Goal: Find specific page/section: Find specific page/section

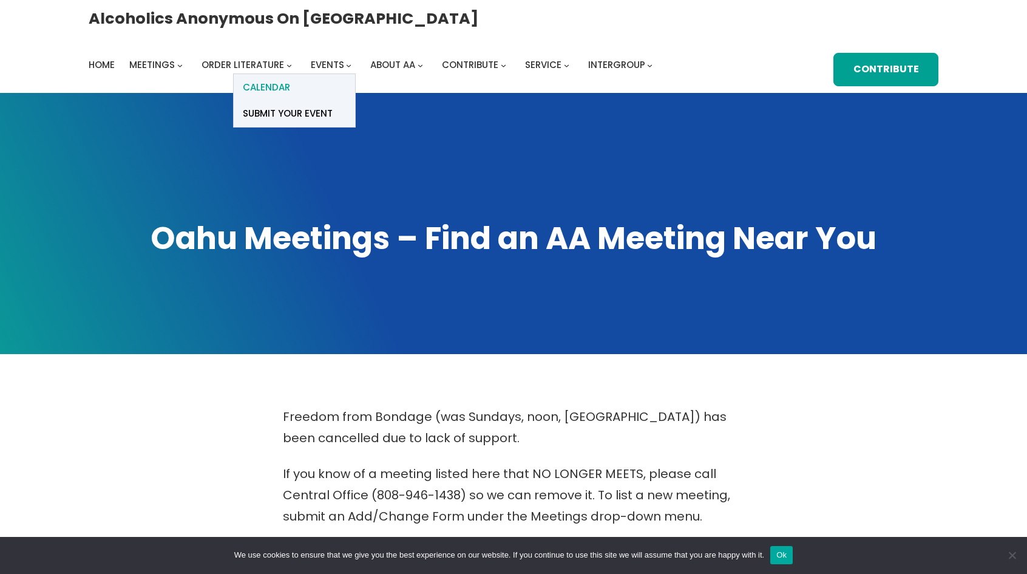
click at [290, 79] on span "Calendar" at bounding box center [266, 87] width 47 height 17
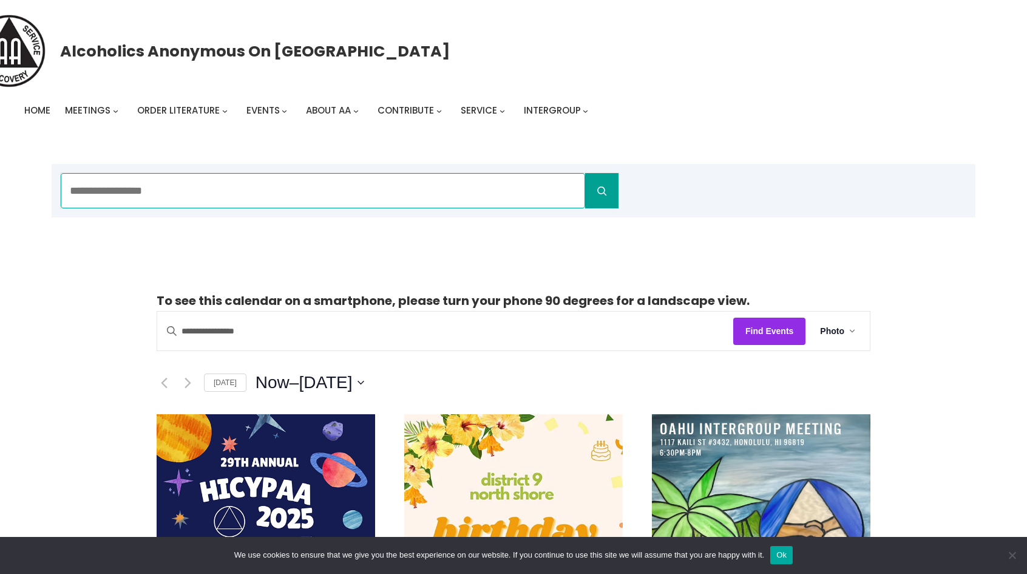
click at [282, 190] on input "Search" at bounding box center [323, 190] width 524 height 35
type input "**********"
click at [585, 173] on button "Search" at bounding box center [601, 190] width 33 height 35
